Goal: Communication & Community: Share content

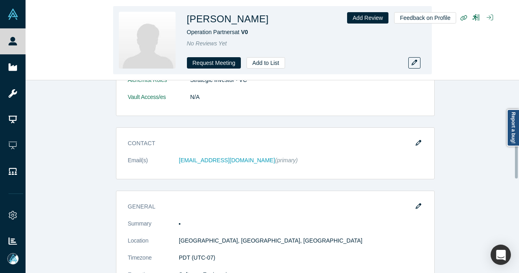
scroll to position [203, 0]
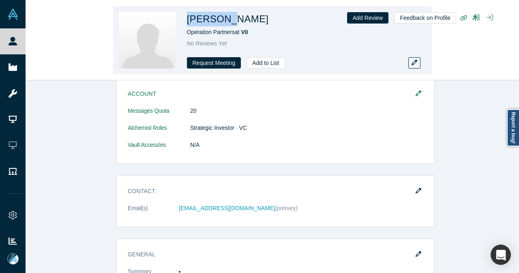
drag, startPoint x: 187, startPoint y: 19, endPoint x: 223, endPoint y: 17, distance: 36.5
click at [223, 17] on h1 "[PERSON_NAME]" at bounding box center [228, 19] width 82 height 15
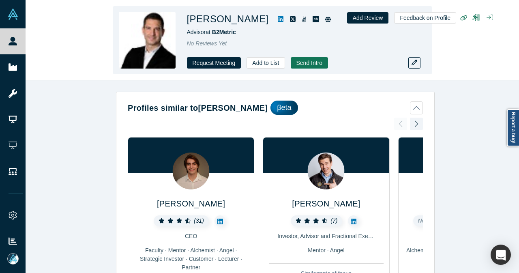
click at [278, 18] on icon at bounding box center [281, 19] width 6 height 6
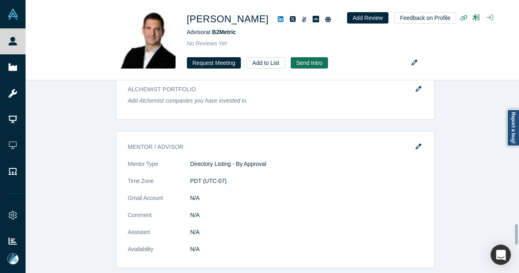
scroll to position [1541, 0]
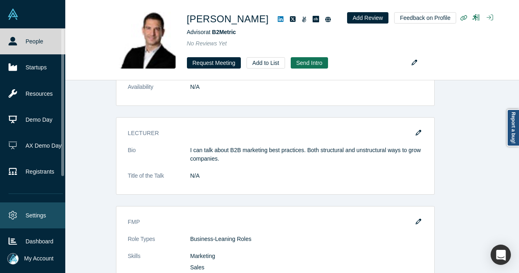
click at [19, 210] on link "Settings" at bounding box center [35, 215] width 71 height 26
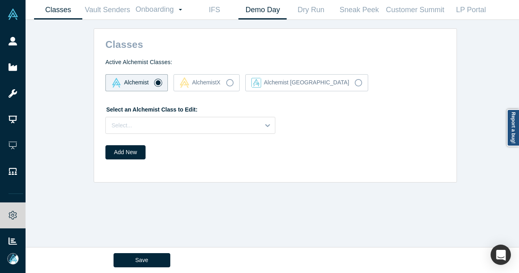
click at [262, 13] on link "Demo Day" at bounding box center [262, 9] width 48 height 19
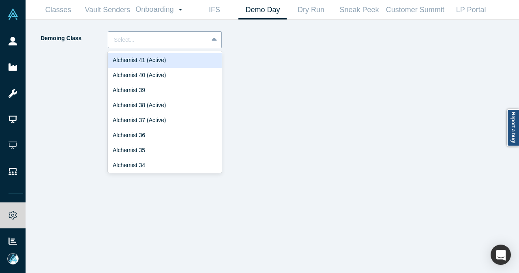
click at [200, 33] on div "Select..." at bounding box center [158, 39] width 100 height 13
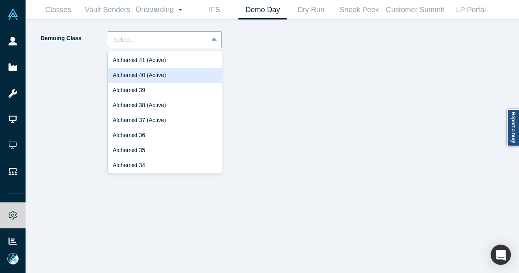
click at [176, 74] on div "Alchemist 40 (Active)" at bounding box center [165, 75] width 114 height 15
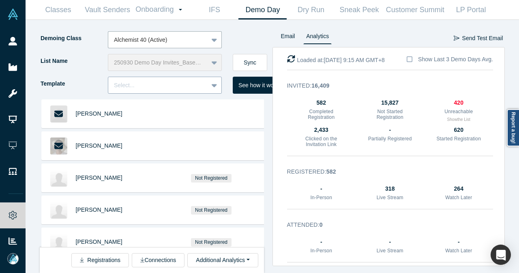
click at [201, 90] on div "Select..." at bounding box center [158, 85] width 100 height 13
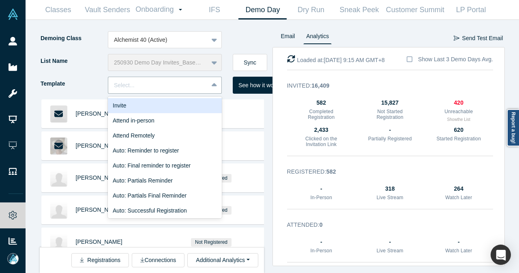
click at [193, 103] on div "Invite" at bounding box center [165, 105] width 114 height 15
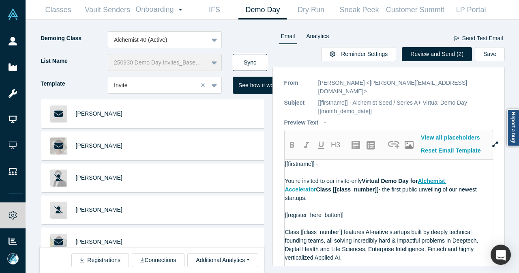
click at [261, 60] on button "Sync" at bounding box center [250, 62] width 34 height 17
click at [429, 52] on button "Review and Send (3)" at bounding box center [437, 54] width 70 height 14
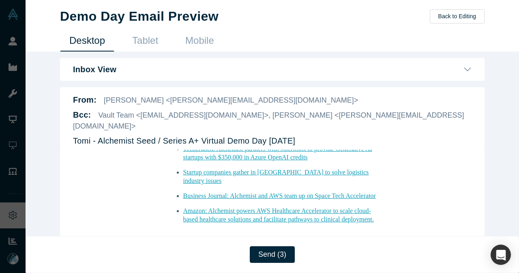
scroll to position [973, 0]
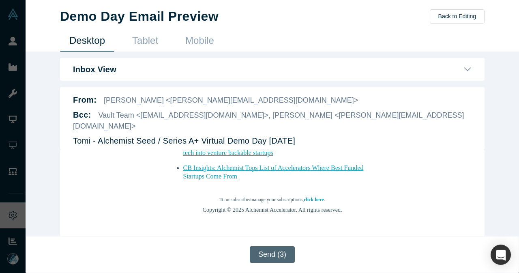
click at [277, 257] on button "Send (3)" at bounding box center [272, 254] width 45 height 17
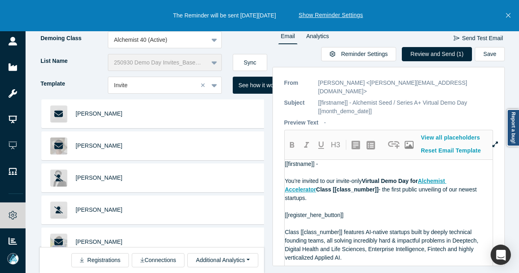
click at [506, 15] on icon "Close" at bounding box center [508, 15] width 4 height 7
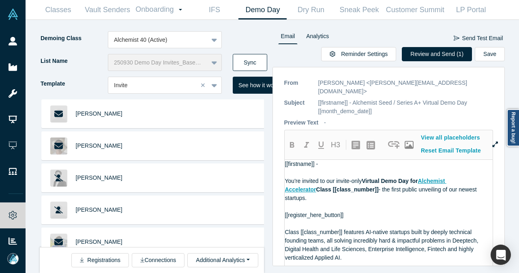
click at [234, 63] on button "Sync" at bounding box center [250, 62] width 34 height 17
click at [243, 60] on button "Sync" at bounding box center [250, 62] width 34 height 17
click at [239, 60] on button "Sync" at bounding box center [250, 62] width 34 height 17
click at [258, 58] on button "Sync" at bounding box center [250, 62] width 34 height 17
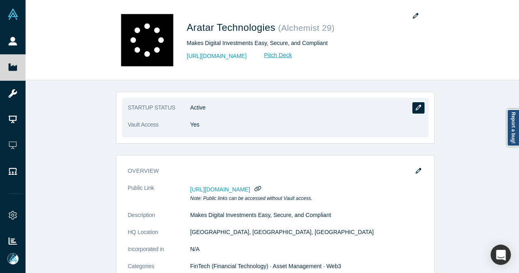
click at [418, 108] on icon "button" at bounding box center [419, 108] width 6 height 6
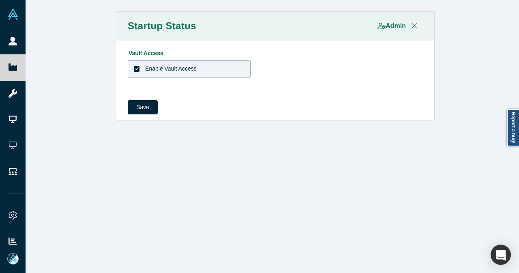
click at [180, 71] on div "Enable Vault Access" at bounding box center [171, 68] width 52 height 9
click at [0, 0] on input "Enable Vault Access" at bounding box center [0, 0] width 0 height 0
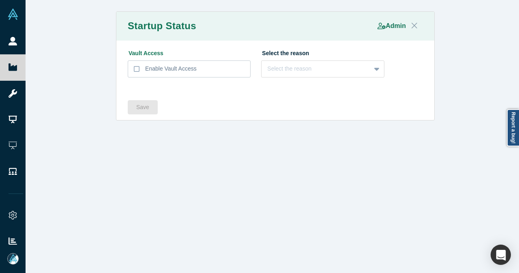
click at [412, 25] on icon "Close" at bounding box center [415, 25] width 6 height 9
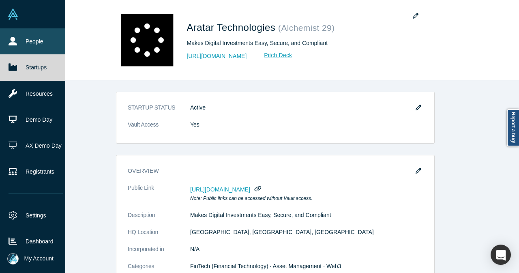
click at [19, 36] on link "People" at bounding box center [35, 41] width 71 height 26
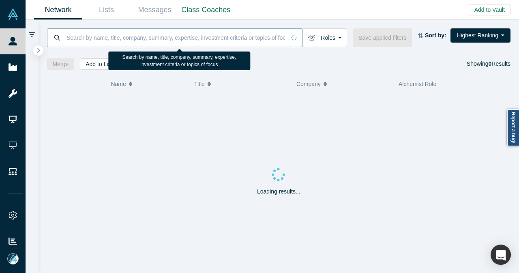
click at [191, 42] on input at bounding box center [176, 37] width 220 height 19
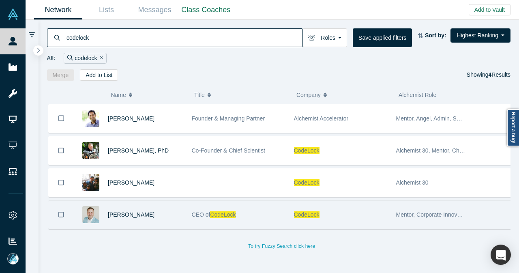
type input "codelock"
click at [169, 210] on div "[PERSON_NAME]" at bounding box center [145, 215] width 75 height 28
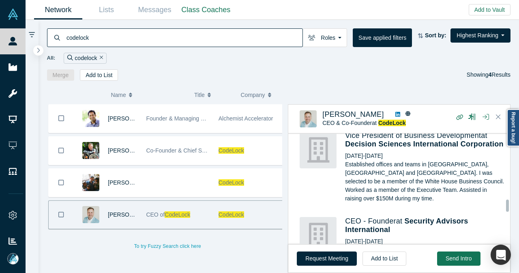
scroll to position [973, 0]
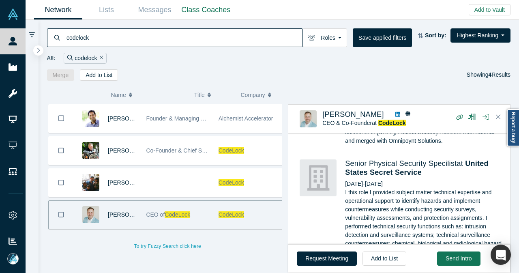
click at [98, 56] on button "Remove Filter" at bounding box center [100, 58] width 6 height 9
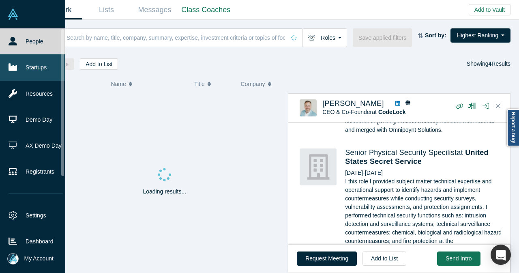
click at [19, 66] on link "Startups" at bounding box center [35, 67] width 71 height 26
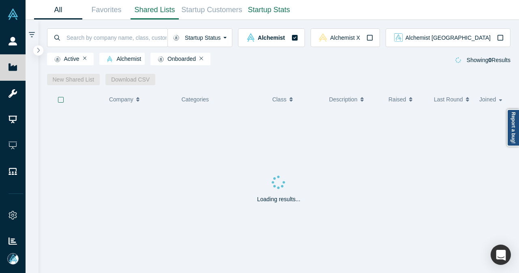
click at [144, 9] on link "Shared Lists" at bounding box center [155, 9] width 48 height 19
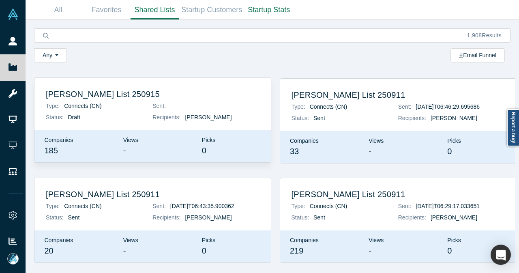
click at [97, 120] on p "Status: Draft" at bounding box center [99, 117] width 107 height 9
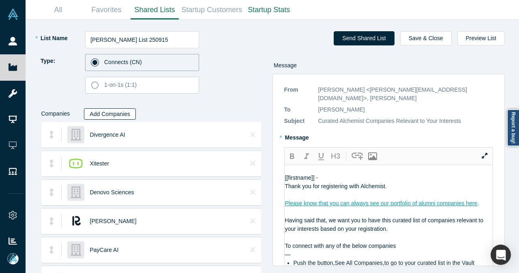
click at [114, 113] on button "Add Companies" at bounding box center [110, 113] width 52 height 11
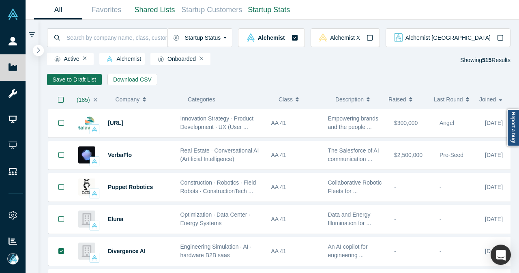
click at [38, 47] on button "button" at bounding box center [38, 50] width 11 height 11
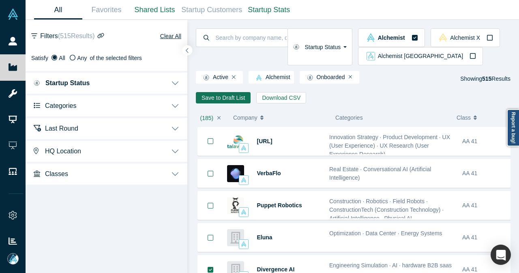
click at [100, 109] on button "Categories" at bounding box center [107, 105] width 162 height 23
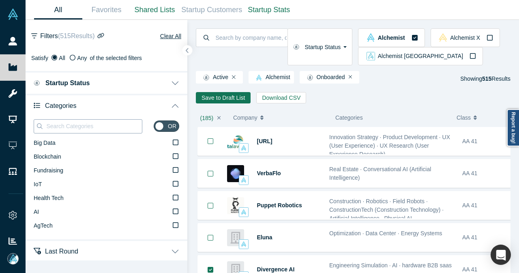
click at [94, 125] on input at bounding box center [93, 126] width 97 height 11
paste input "Energy, Energy Transition, AI, IoT"
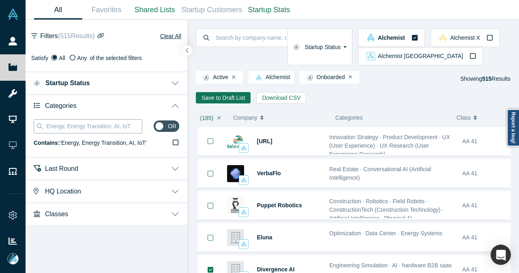
click at [68, 124] on input "Energy, Energy Transition, AI, IoT" at bounding box center [93, 126] width 97 height 11
click at [66, 124] on input "Energy, Energy Transition, AI, IoT" at bounding box center [93, 126] width 97 height 11
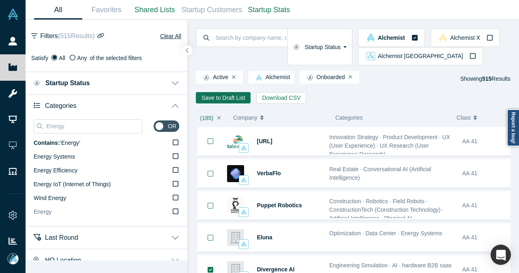
click at [61, 214] on label "Energy" at bounding box center [107, 212] width 146 height 14
click at [0, 0] on input "Energy" at bounding box center [0, 0] width 0 height 0
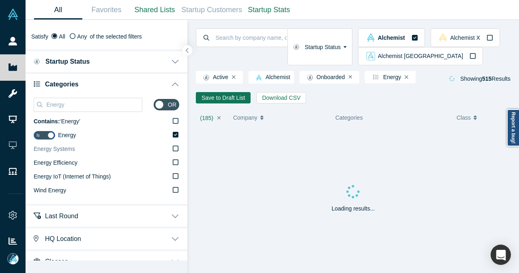
scroll to position [33, 0]
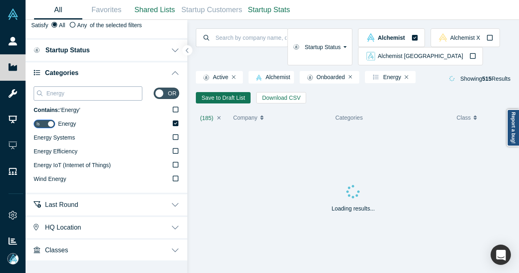
click at [80, 97] on input "Energy" at bounding box center [93, 93] width 97 height 11
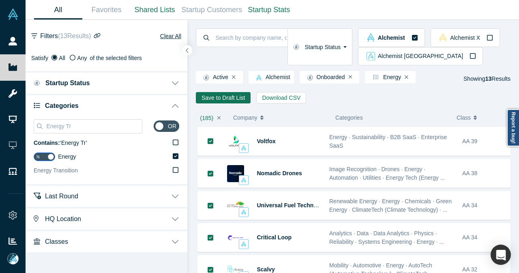
click at [175, 170] on icon at bounding box center [176, 170] width 6 height 6
click at [0, 0] on input "Energy Transition" at bounding box center [0, 0] width 0 height 0
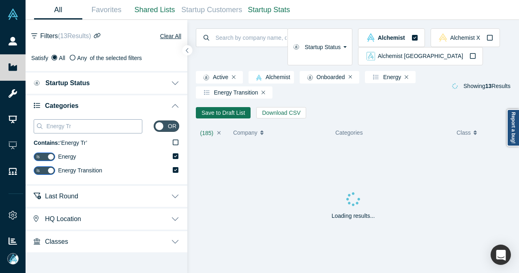
drag, startPoint x: 89, startPoint y: 123, endPoint x: 42, endPoint y: 122, distance: 47.5
click at [42, 122] on div "Energy Tr" at bounding box center [88, 126] width 109 height 14
paste input "ansition, AI, IoT"
click at [91, 125] on input "Energy Transition, AI, IoT" at bounding box center [93, 126] width 97 height 11
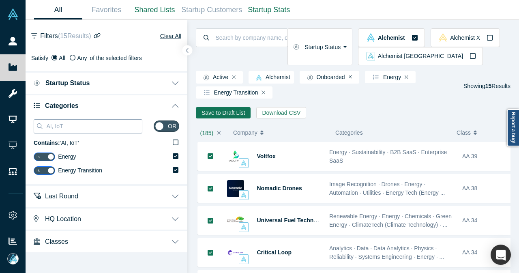
click at [53, 124] on input "AI, IoT" at bounding box center [93, 126] width 97 height 11
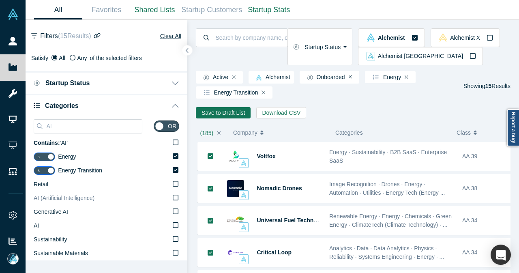
click at [165, 196] on label "AI (Artificial Intelligence)" at bounding box center [107, 198] width 146 height 14
click at [0, 0] on input "AI (Artificial Intelligence)" at bounding box center [0, 0] width 0 height 0
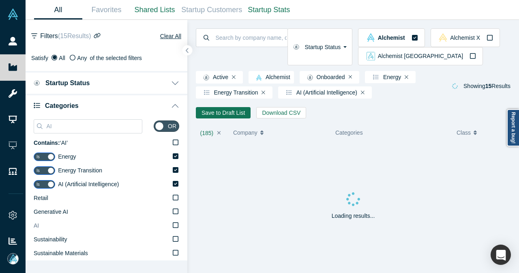
click at [173, 225] on icon at bounding box center [176, 225] width 6 height 6
click at [0, 0] on input "AI" at bounding box center [0, 0] width 0 height 0
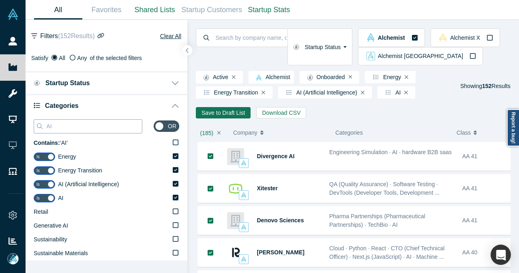
drag, startPoint x: 62, startPoint y: 125, endPoint x: 47, endPoint y: 125, distance: 15.4
click at [47, 125] on input "AI" at bounding box center [93, 126] width 97 height 11
paste input "IoT"
click at [173, 211] on icon at bounding box center [176, 211] width 6 height 6
click at [0, 0] on input "IoT (Internet of Things)" at bounding box center [0, 0] width 0 height 0
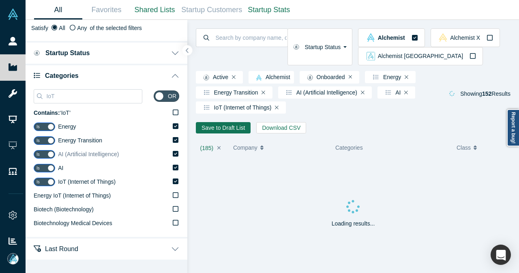
scroll to position [41, 0]
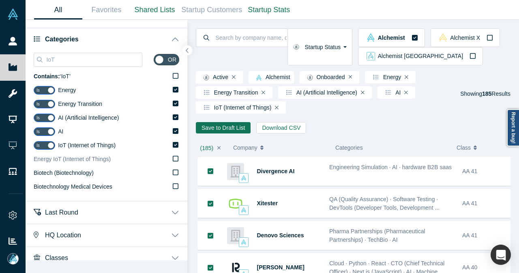
scroll to position [74, 0]
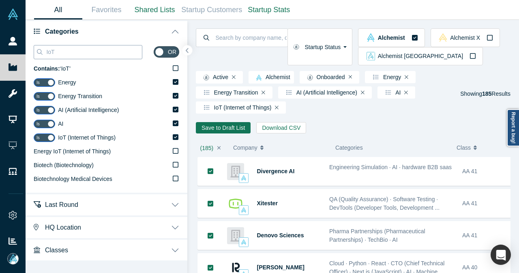
drag, startPoint x: 48, startPoint y: 50, endPoint x: 70, endPoint y: 52, distance: 22.0
click at [70, 52] on input "IoT" at bounding box center [93, 52] width 97 height 11
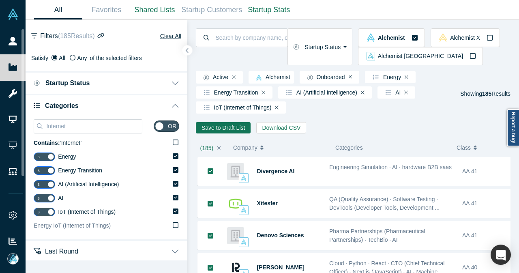
scroll to position [41, 0]
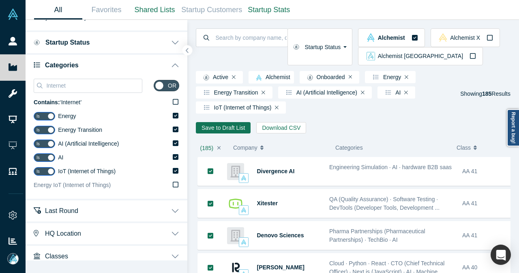
type input "Internet"
click at [173, 186] on icon at bounding box center [176, 184] width 6 height 6
click at [0, 0] on input "Energy IoT (Internet of Things)" at bounding box center [0, 0] width 0 height 0
click at [186, 52] on icon "button" at bounding box center [187, 50] width 4 height 6
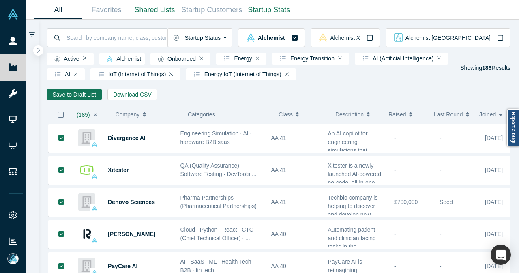
click at [61, 118] on icon "button" at bounding box center [61, 115] width 6 height 6
click at [78, 96] on button "Save to Draft List" at bounding box center [74, 94] width 55 height 11
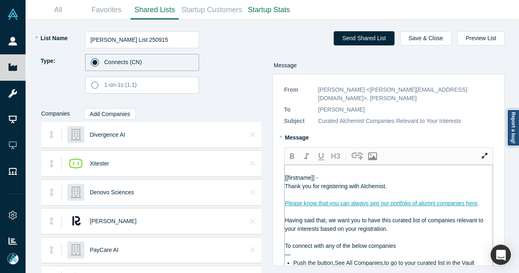
click at [345, 174] on div "[[firstname]] -" at bounding box center [389, 178] width 208 height 9
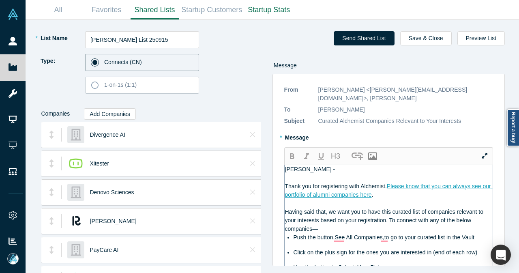
scroll to position [41, 0]
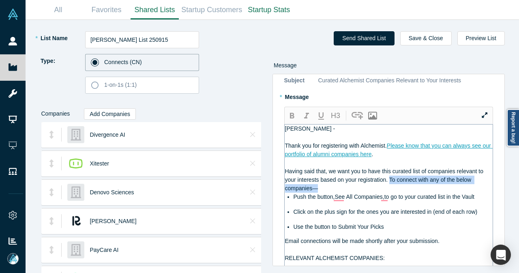
click at [395, 170] on span "Having said that, we want you to have this curated list of companies relevant t…" at bounding box center [385, 180] width 200 height 24
click at [286, 109] on button "button" at bounding box center [292, 116] width 15 height 14
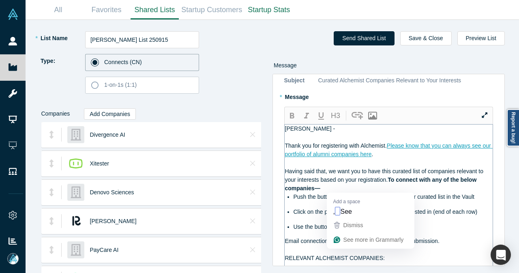
click at [335, 193] on span "Push the button,See All Companies,to go to your curated list in the Vault" at bounding box center [384, 196] width 181 height 6
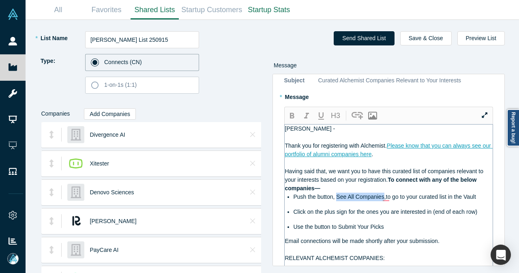
click at [381, 193] on span "Push the button, See All Companies,to go to your curated list in the Vault" at bounding box center [385, 196] width 183 height 6
click at [291, 113] on icon "button" at bounding box center [292, 116] width 4 height 6
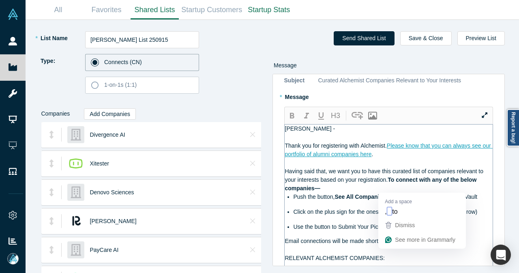
click at [388, 193] on span ",to go to your curated list in the Vault" at bounding box center [432, 196] width 92 height 6
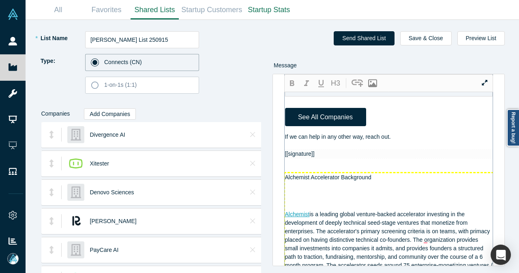
scroll to position [689, 0]
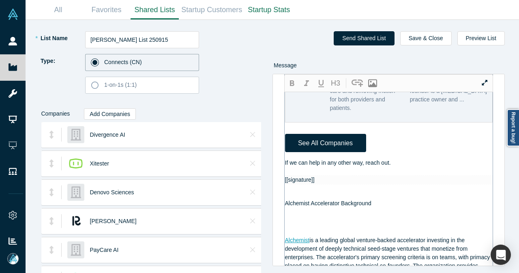
click at [407, 163] on div "If we can help in any other way, reach out." at bounding box center [389, 163] width 208 height 9
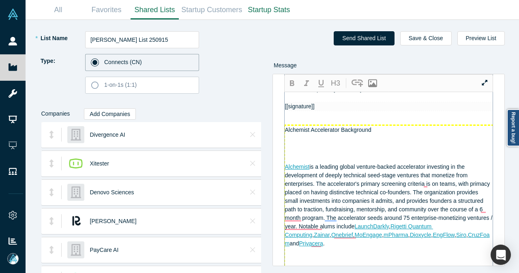
scroll to position [811, 0]
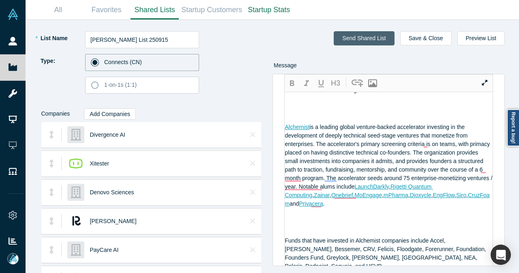
click at [379, 39] on button "Send Shared List" at bounding box center [364, 38] width 60 height 14
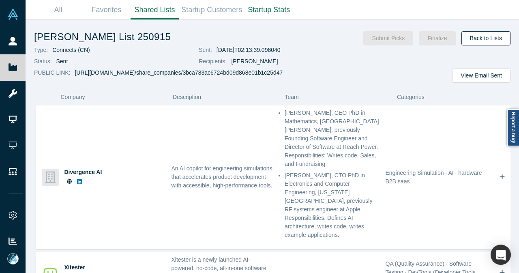
click at [491, 43] on link "Back to Lists" at bounding box center [486, 38] width 49 height 14
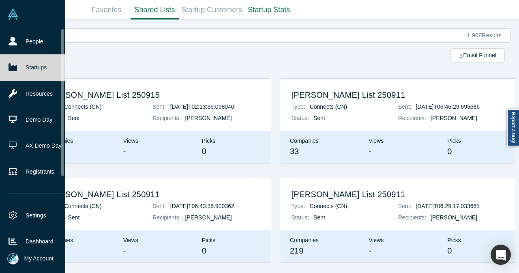
click at [20, 45] on link "People" at bounding box center [35, 41] width 71 height 26
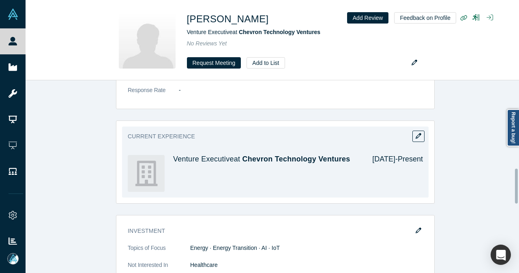
scroll to position [487, 0]
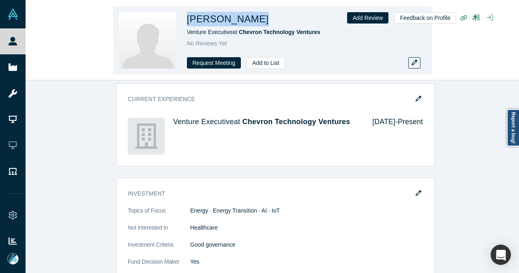
drag, startPoint x: 189, startPoint y: 17, endPoint x: 250, endPoint y: 17, distance: 61.6
click at [250, 17] on div "Ryan Kowalski" at bounding box center [300, 19] width 227 height 15
copy h1 "Ryan Kowalski"
